Goal: Navigation & Orientation: Find specific page/section

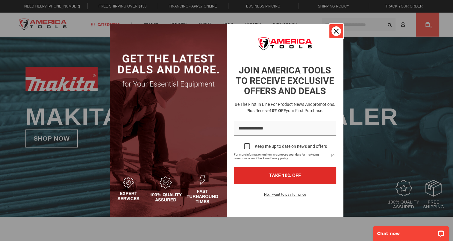
click at [339, 32] on div "Close" at bounding box center [337, 31] width 10 height 10
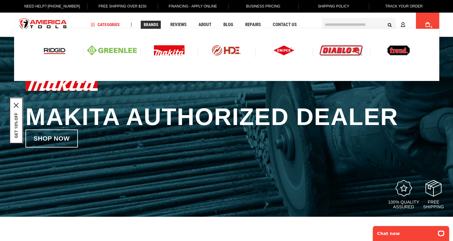
click at [163, 50] on img at bounding box center [169, 50] width 31 height 10
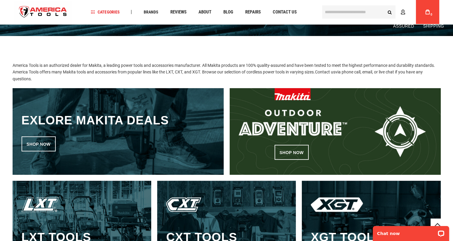
scroll to position [236, 0]
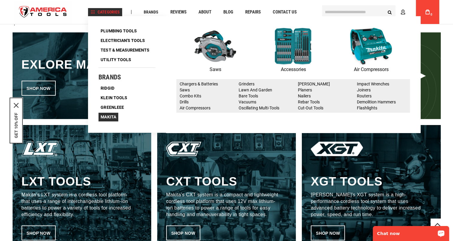
click at [111, 116] on span "Makita" at bounding box center [108, 117] width 15 height 4
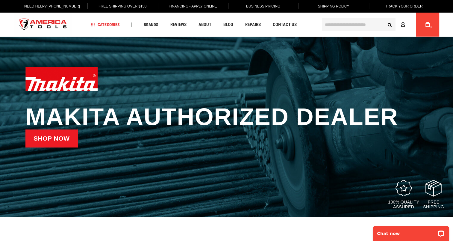
click at [46, 136] on link "Shop now" at bounding box center [51, 138] width 52 height 18
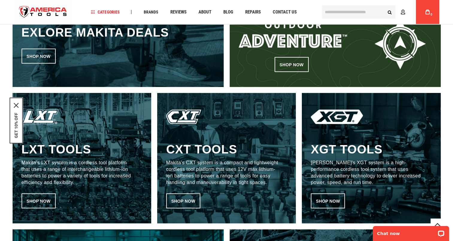
scroll to position [272, 0]
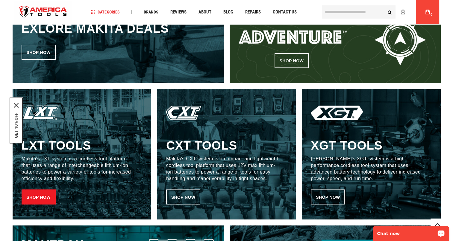
click at [45, 195] on link "Shop now" at bounding box center [39, 196] width 34 height 15
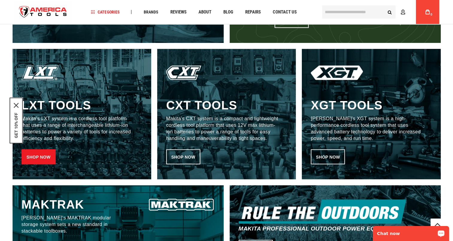
scroll to position [340, 0]
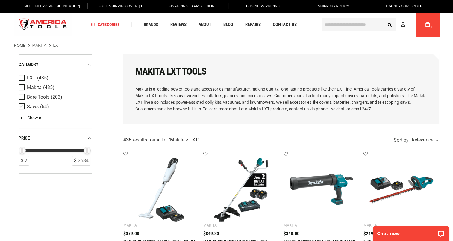
click at [22, 108] on span "Product Filters" at bounding box center [23, 106] width 8 height 7
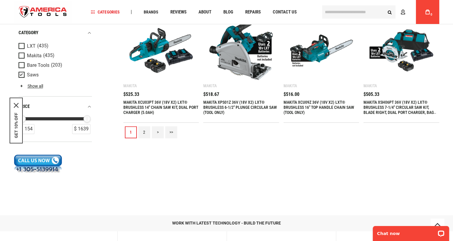
scroll to position [719, 0]
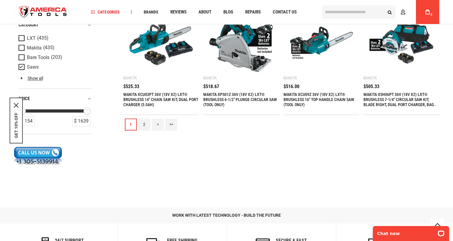
click at [143, 124] on link "2" at bounding box center [144, 124] width 12 height 12
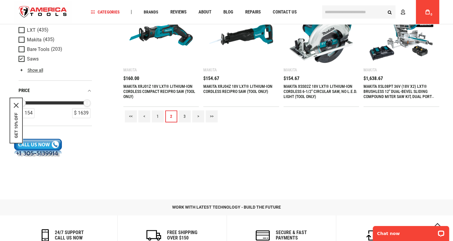
scroll to position [735, 0]
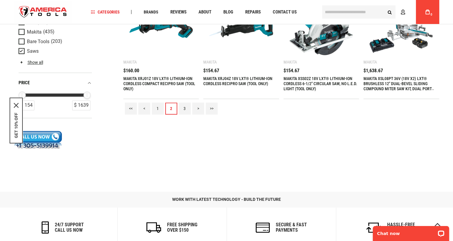
click at [186, 108] on link "3" at bounding box center [185, 108] width 12 height 12
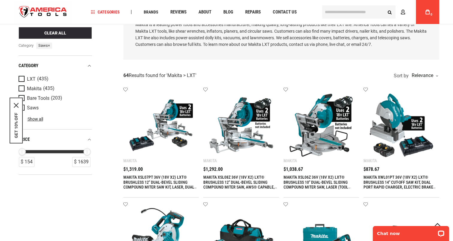
scroll to position [48, 0]
